Goal: Task Accomplishment & Management: Use online tool/utility

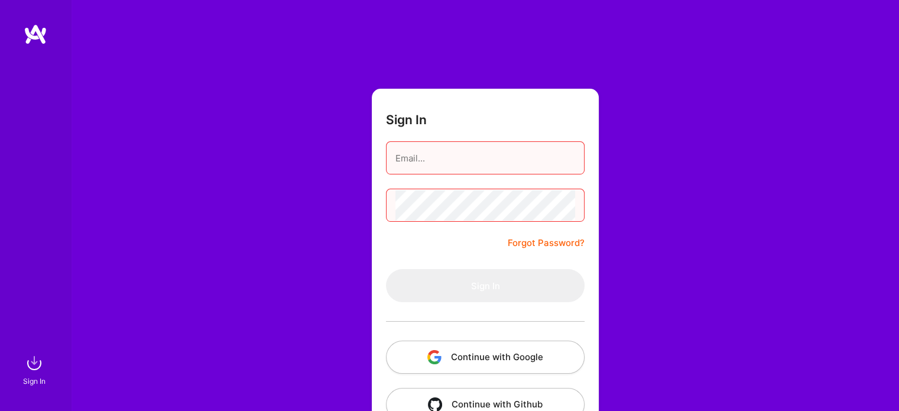
click at [644, 37] on div "Sign In Forgot Password? Sign In Continue with Google Continue with Github" at bounding box center [485, 222] width 828 height 444
click at [473, 354] on button "Continue with Google" at bounding box center [485, 356] width 199 height 33
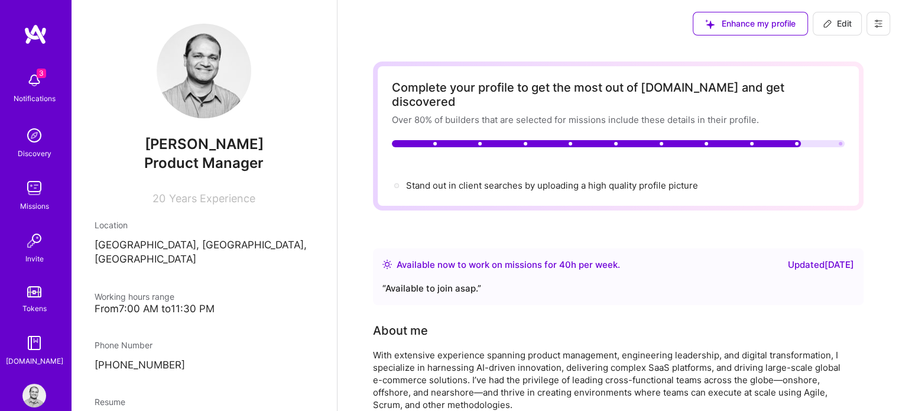
click at [26, 90] on img at bounding box center [34, 81] width 24 height 24
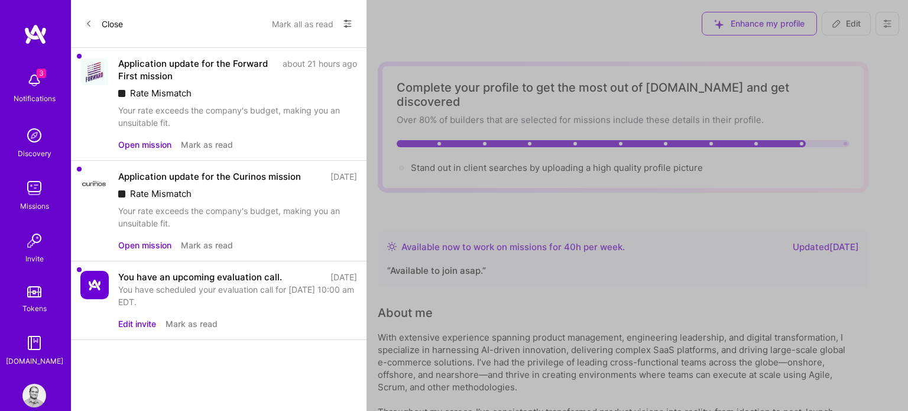
click at [284, 20] on button "Mark all as read" at bounding box center [302, 23] width 61 height 19
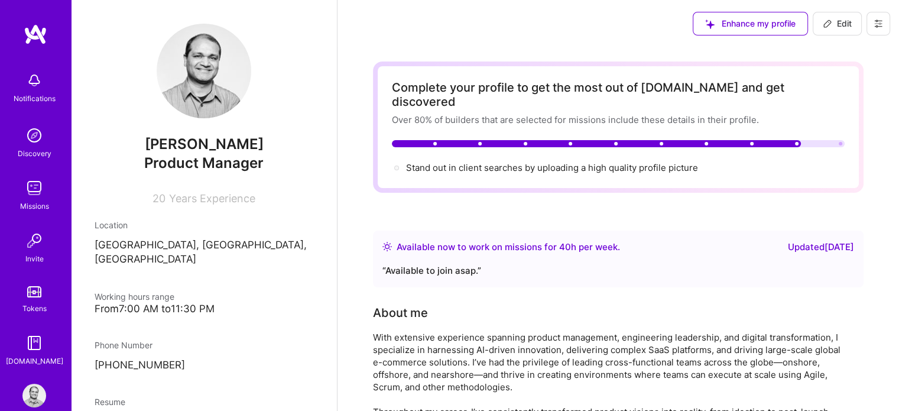
click at [30, 192] on img at bounding box center [34, 188] width 24 height 24
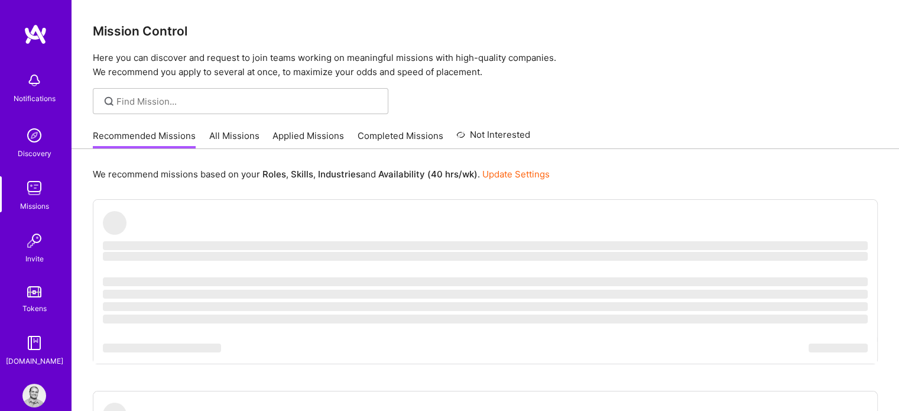
click at [222, 132] on link "All Missions" at bounding box center [234, 139] width 50 height 20
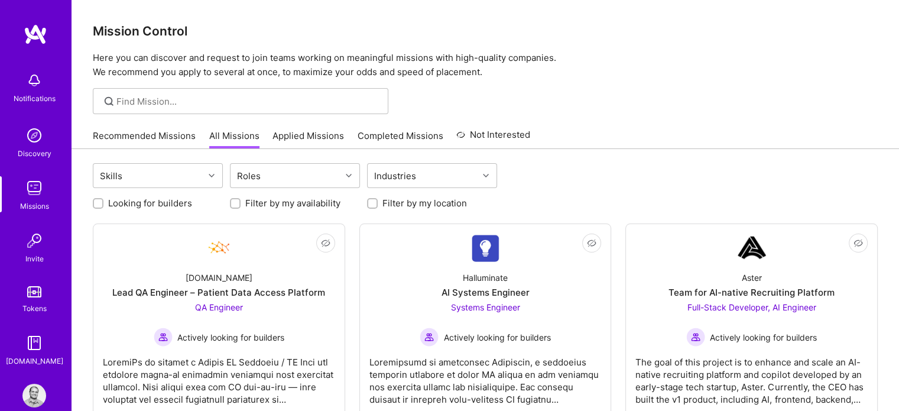
click at [98, 206] on input "Looking for builders" at bounding box center [99, 204] width 8 height 8
checkbox input "true"
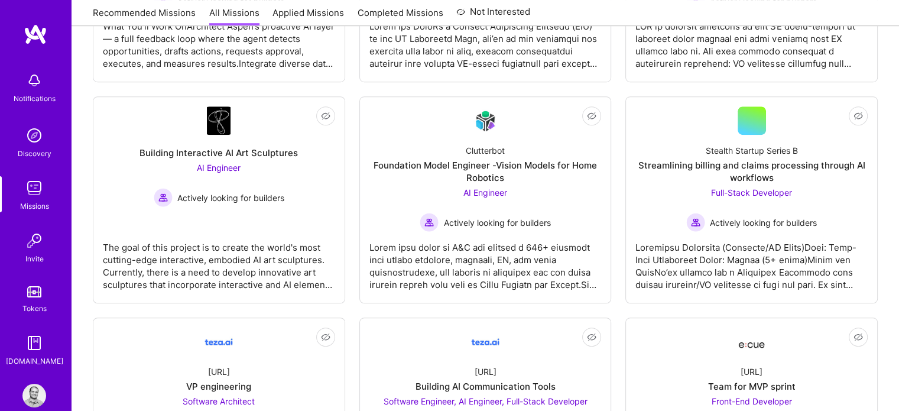
scroll to position [687, 0]
